Goal: Task Accomplishment & Management: Manage account settings

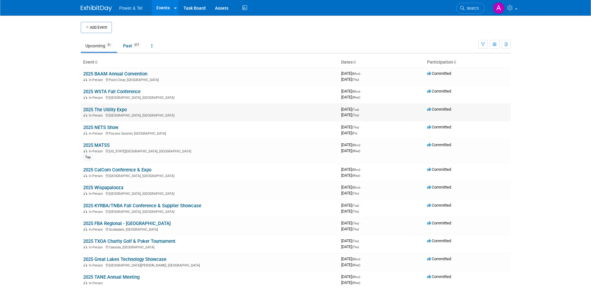
click at [113, 110] on link "2025 The Utility Expo" at bounding box center [105, 110] width 44 height 6
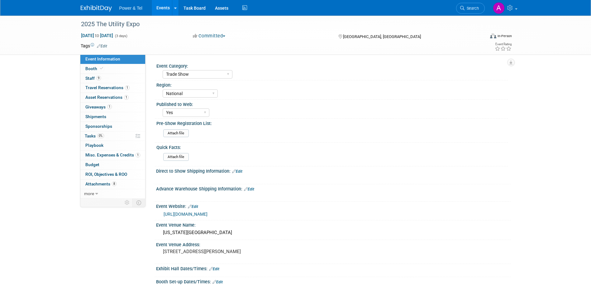
select select "Trade Show"
select select "National"
select select "Yes"
click at [112, 152] on span "Misc. Expenses & Credits 1" at bounding box center [112, 154] width 55 height 5
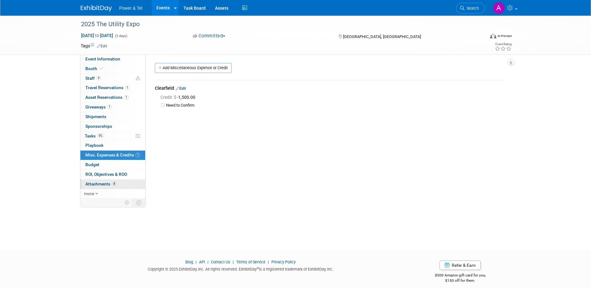
click at [104, 186] on span "Attachments 8" at bounding box center [100, 183] width 31 height 5
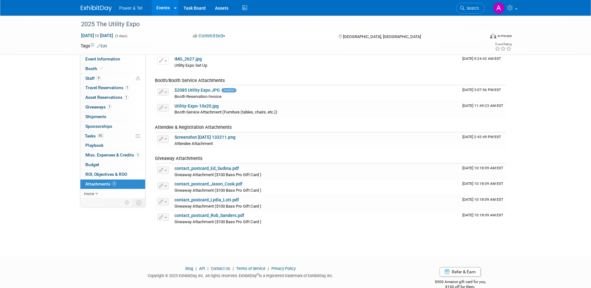
scroll to position [38, 0]
click at [121, 106] on link "1 Giveaways 1" at bounding box center [112, 107] width 65 height 9
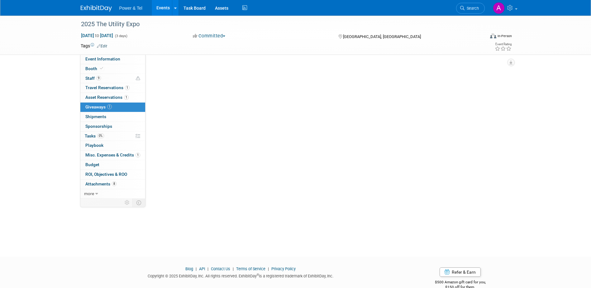
scroll to position [0, 0]
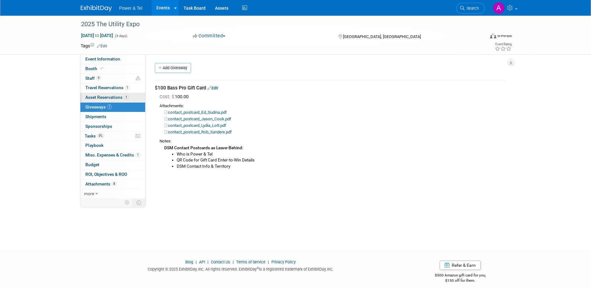
click at [115, 101] on link "1 Asset Reservations 1" at bounding box center [112, 97] width 65 height 9
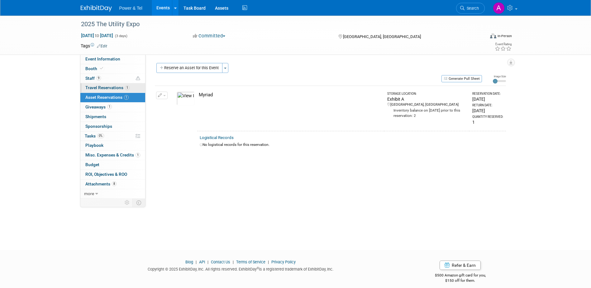
click at [110, 88] on span "Travel Reservations 1" at bounding box center [107, 87] width 44 height 5
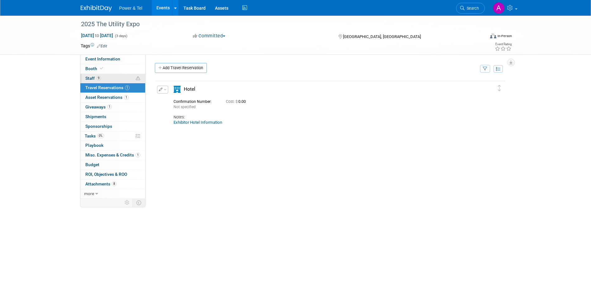
click at [112, 76] on link "9 Staff 9" at bounding box center [112, 78] width 65 height 9
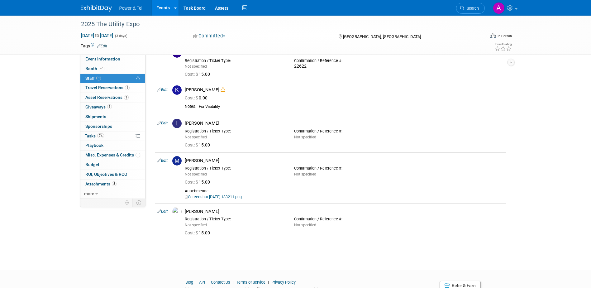
scroll to position [184, 0]
